Goal: Communication & Community: Answer question/provide support

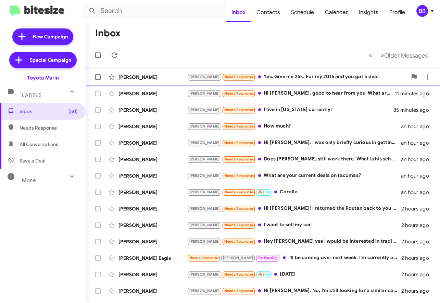
click at [131, 77] on div "[PERSON_NAME]" at bounding box center [153, 77] width 69 height 7
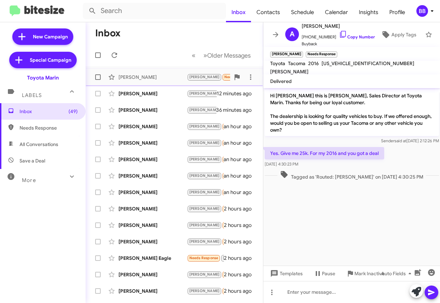
click at [97, 78] on span at bounding box center [97, 76] width 5 height 5
click at [98, 80] on input "checkbox" at bounding box center [98, 80] width 0 height 0
checkbox input "true"
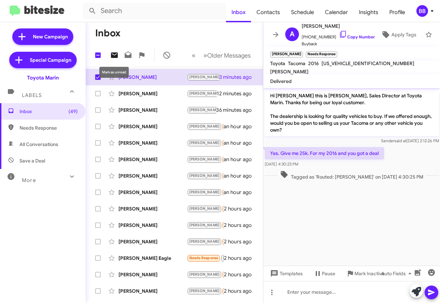
click at [116, 56] on icon at bounding box center [114, 54] width 7 height 5
click at [325, 110] on p "Hi Abraham this is Nathan Myler, Sales Director at Toyota Marin. Thanks for bei…" at bounding box center [352, 112] width 174 height 47
click at [310, 99] on p "Hi Abraham this is Nathan Myler, Sales Director at Toyota Marin. Thanks for bei…" at bounding box center [352, 112] width 174 height 47
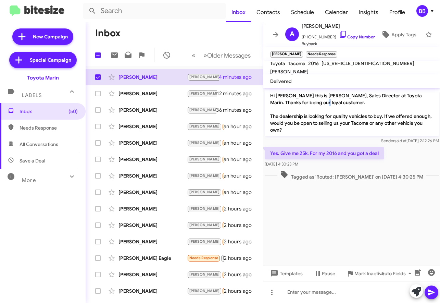
click at [310, 99] on p "Hi Abraham this is Nathan Myler, Sales Director at Toyota Marin. Thanks for bei…" at bounding box center [352, 112] width 174 height 47
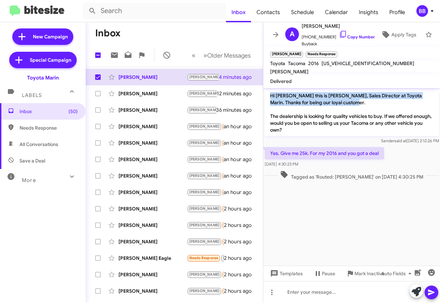
click at [313, 119] on p "Hi Abraham this is Nathan Myler, Sales Director at Toyota Marin. Thanks for bei…" at bounding box center [352, 112] width 174 height 47
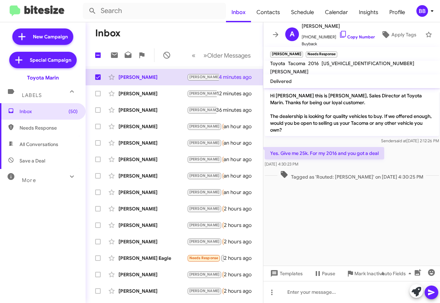
click at [313, 119] on p "Hi Abraham this is Nathan Myler, Sales Director at Toyota Marin. Thanks for bei…" at bounding box center [352, 112] width 174 height 47
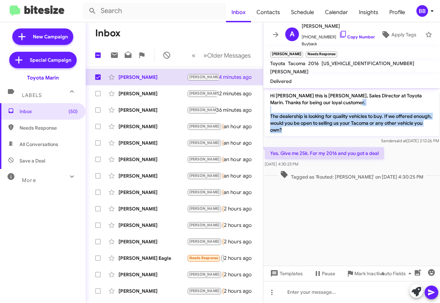
click at [303, 123] on p "Hi Abraham this is Nathan Myler, Sales Director at Toyota Marin. Thanks for bei…" at bounding box center [352, 112] width 174 height 47
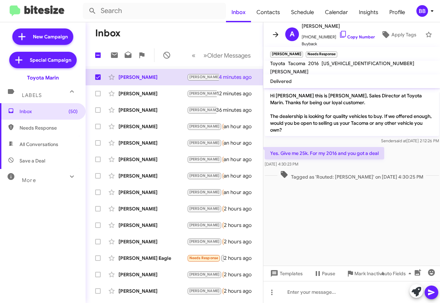
click at [280, 39] on button at bounding box center [276, 35] width 14 height 14
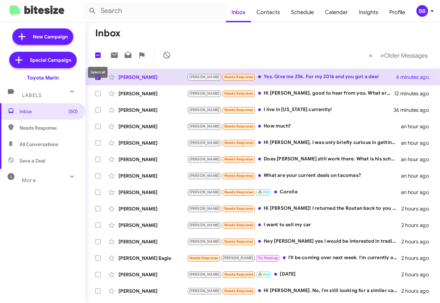
click at [99, 57] on span at bounding box center [97, 54] width 5 height 5
click at [98, 58] on input "checkbox" at bounding box center [98, 58] width 0 height 0
checkbox input "true"
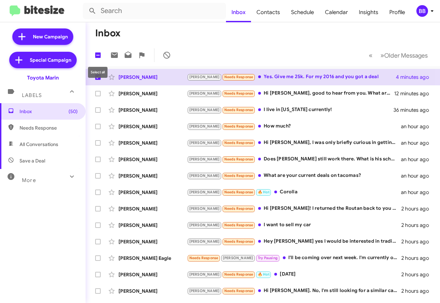
checkbox input "true"
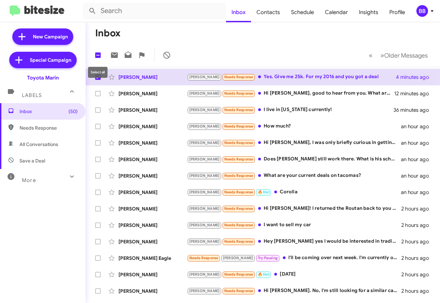
checkbox input "true"
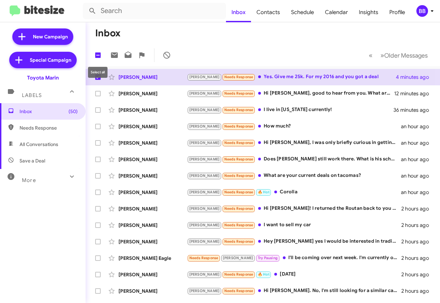
checkbox input "true"
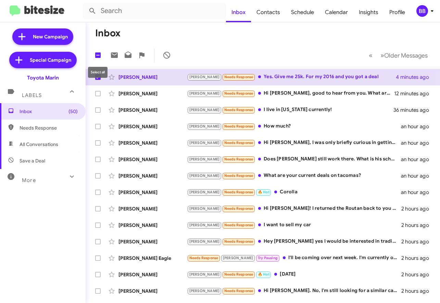
checkbox input "true"
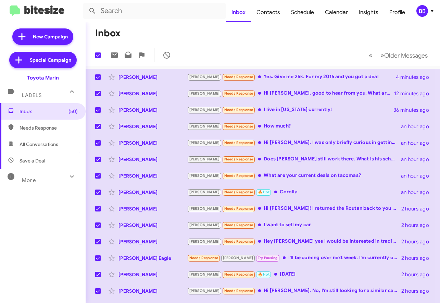
click at [99, 57] on span at bounding box center [97, 54] width 5 height 5
click at [98, 58] on input "checkbox" at bounding box center [98, 58] width 0 height 0
checkbox input "false"
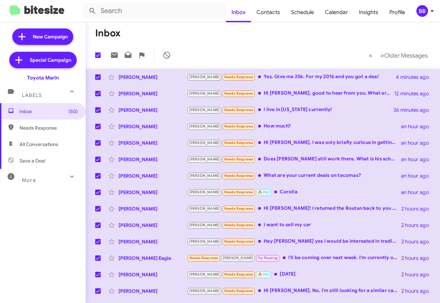
checkbox input "false"
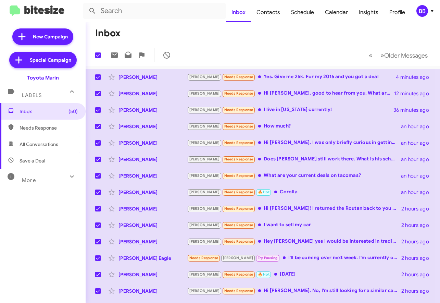
checkbox input "false"
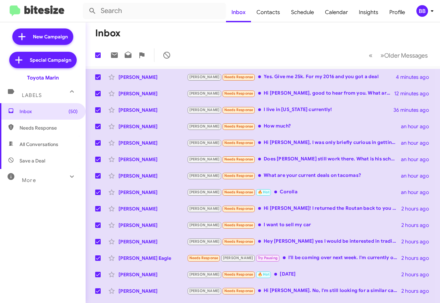
checkbox input "false"
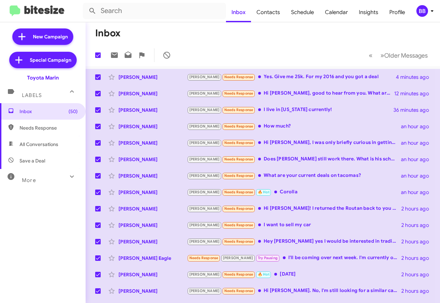
checkbox input "false"
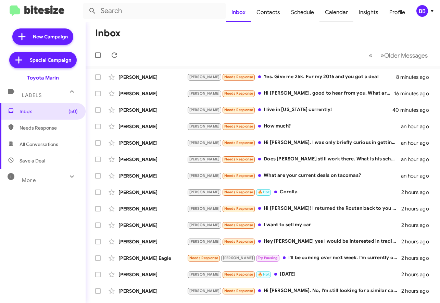
click at [342, 11] on span "Calendar" at bounding box center [337, 12] width 34 height 20
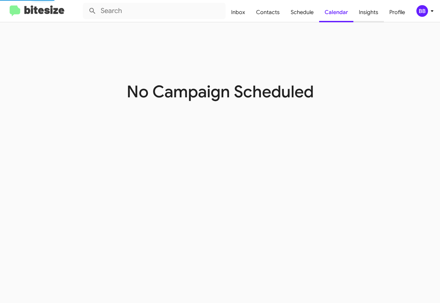
click at [365, 15] on span "Insights" at bounding box center [369, 12] width 31 height 20
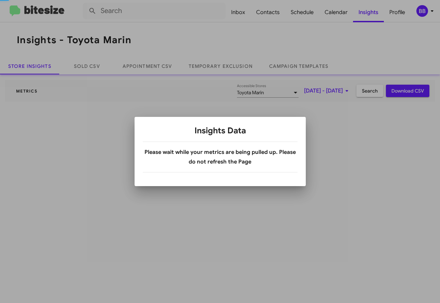
click at [331, 14] on div at bounding box center [220, 151] width 440 height 303
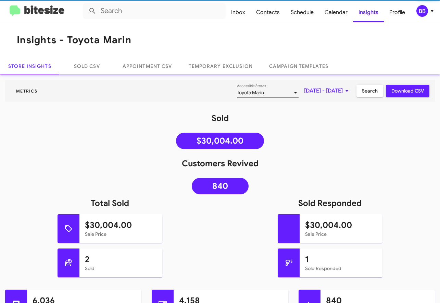
click at [336, 15] on span "Calendar" at bounding box center [336, 12] width 34 height 20
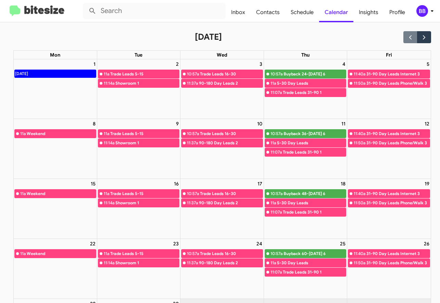
click at [274, 39] on div "September 2025" at bounding box center [222, 37] width 418 height 12
click at [36, 12] on img at bounding box center [37, 10] width 55 height 11
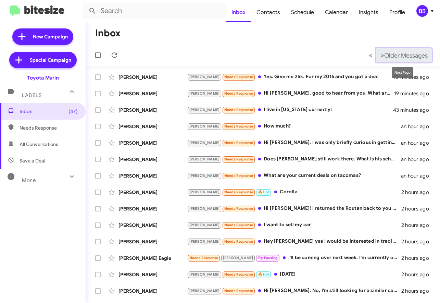
click at [402, 54] on span "Older Messages" at bounding box center [407, 56] width 44 height 8
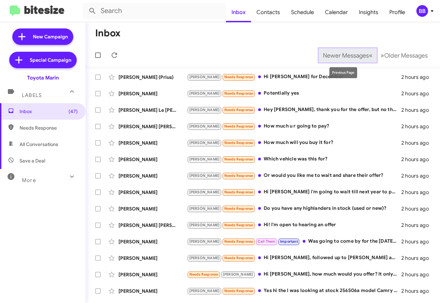
click at [362, 54] on span "Newer Messages" at bounding box center [346, 56] width 46 height 8
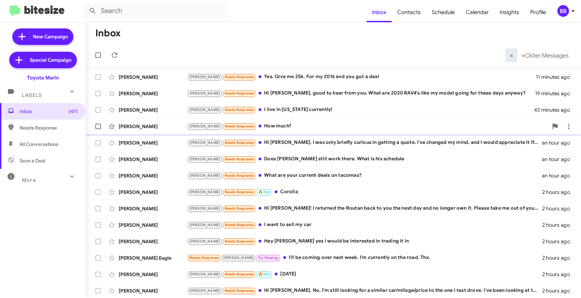
click at [440, 121] on div "Michael Mildbrandt Joel Needs Response How much? an hour ago" at bounding box center [333, 127] width 484 height 14
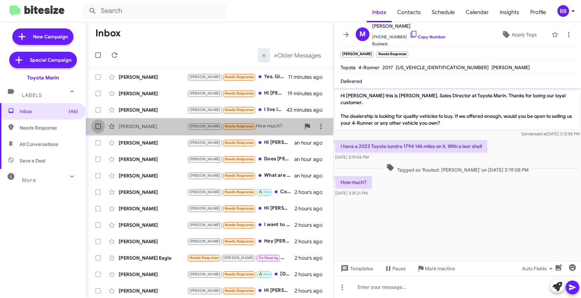
click at [101, 126] on label at bounding box center [98, 127] width 14 height 14
click at [98, 129] on input "checkbox" at bounding box center [98, 129] width 0 height 0
checkbox input "true"
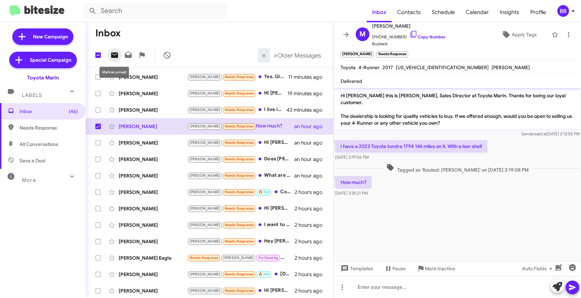
click at [115, 58] on icon at bounding box center [114, 54] width 7 height 5
click at [344, 36] on icon at bounding box center [346, 35] width 8 height 8
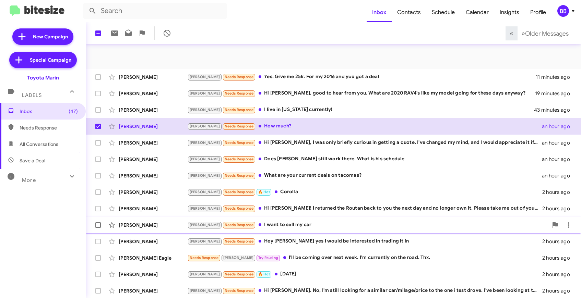
scroll to position [100, 0]
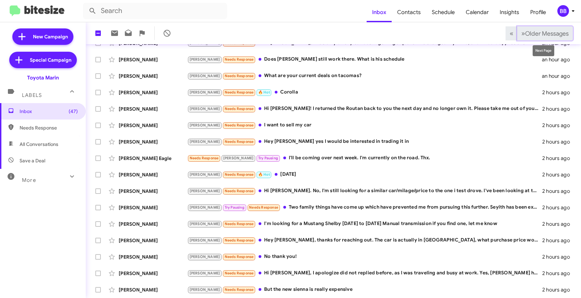
click at [440, 35] on span "Older Messages" at bounding box center [547, 34] width 44 height 8
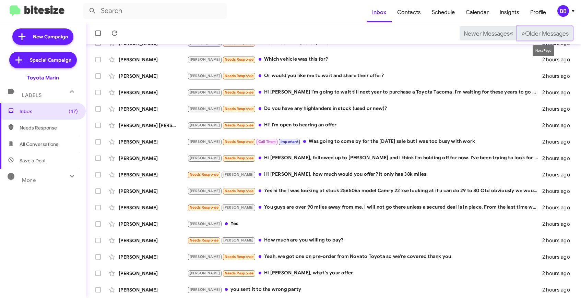
click at [440, 33] on span "Older Messages" at bounding box center [547, 34] width 44 height 8
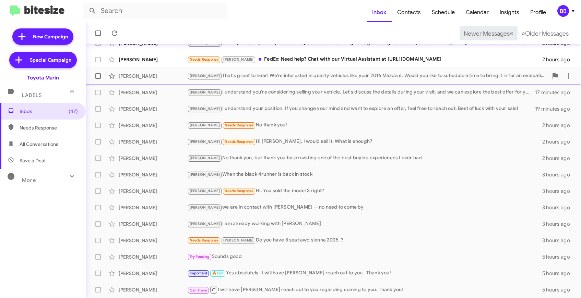
click at [248, 75] on div "Joel That's great to hear! We’re interested in quality vehicles like your 2016 …" at bounding box center [367, 76] width 361 height 8
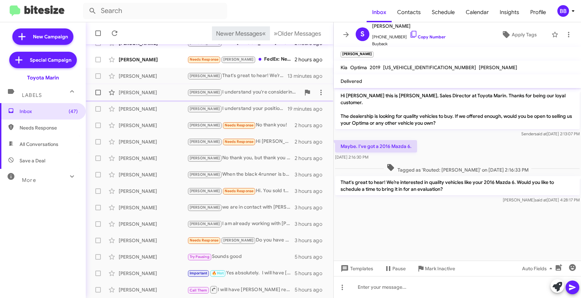
click at [246, 86] on div "Jafet G Joel I understand you're considering selling your vehicle. Let's discus…" at bounding box center [209, 93] width 236 height 14
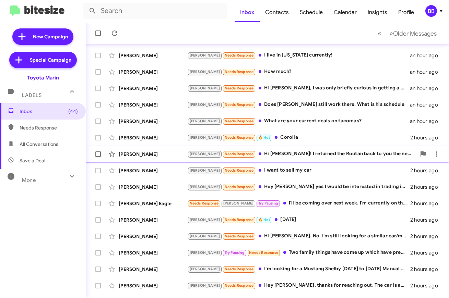
scroll to position [100, 0]
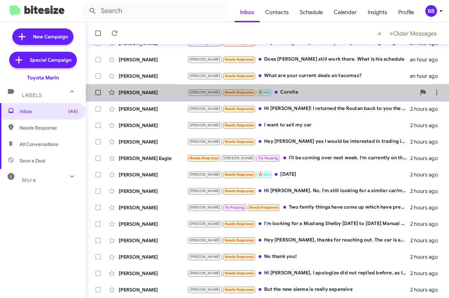
click at [278, 93] on div "[PERSON_NAME] Needs Response 🔥 Hot Corolla" at bounding box center [301, 92] width 229 height 8
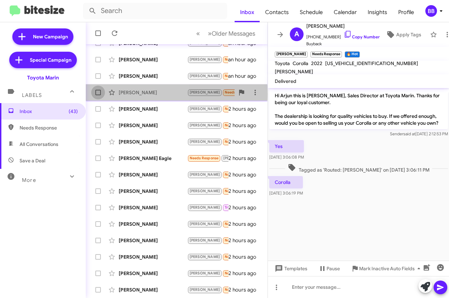
click at [97, 94] on span at bounding box center [97, 92] width 5 height 5
click at [98, 95] on input "checkbox" at bounding box center [98, 95] width 0 height 0
checkbox input "true"
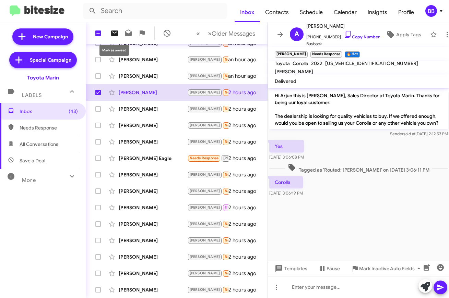
click at [110, 35] on span at bounding box center [115, 33] width 14 height 8
click at [281, 34] on icon at bounding box center [279, 34] width 5 height 5
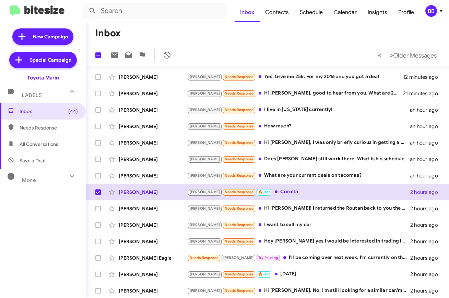
click at [45, 11] on img at bounding box center [37, 10] width 55 height 11
click at [42, 10] on img at bounding box center [37, 10] width 55 height 11
